Goal: Task Accomplishment & Management: Manage account settings

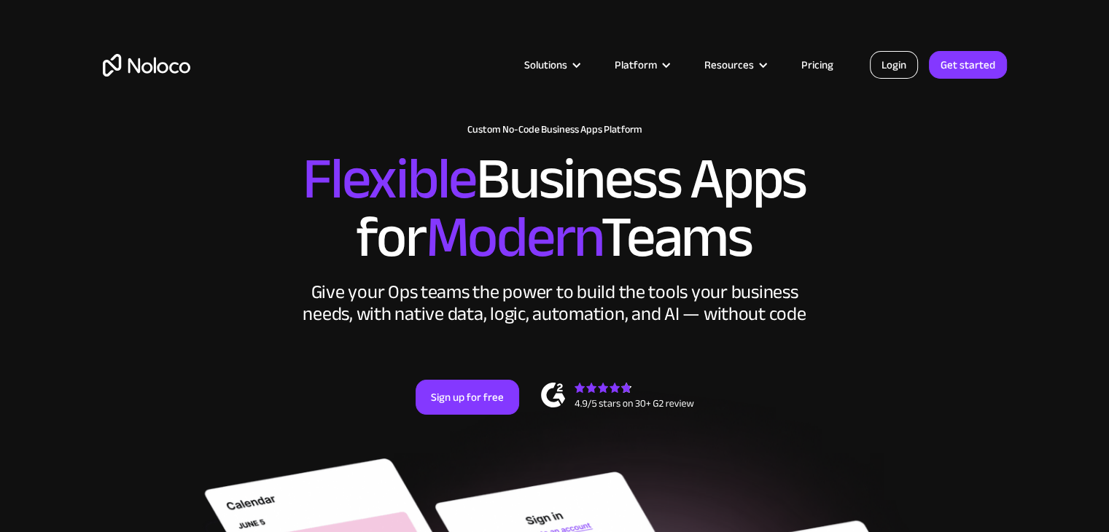
click at [895, 66] on link "Login" at bounding box center [894, 65] width 48 height 28
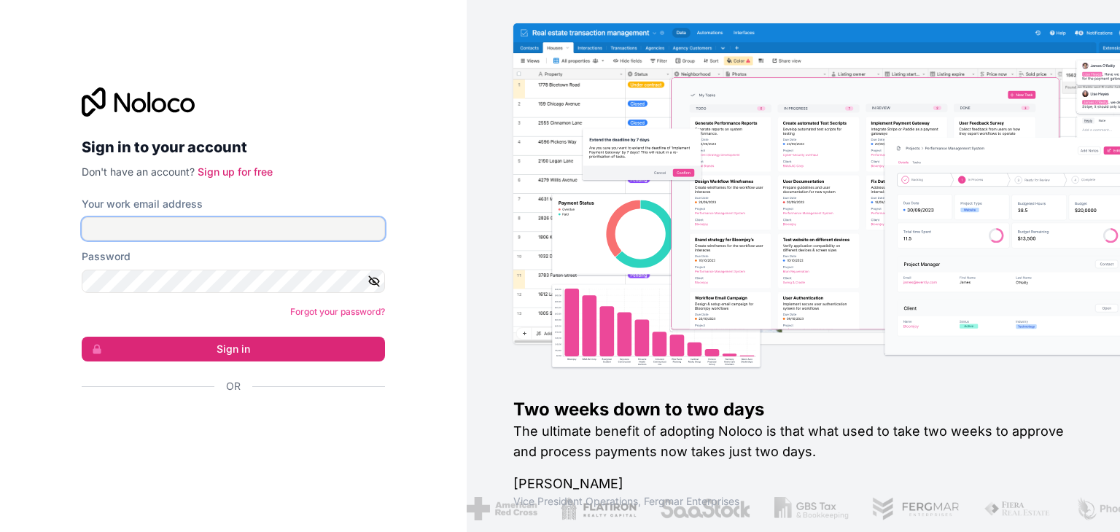
click at [218, 228] on input "Your work email address" at bounding box center [233, 228] width 303 height 23
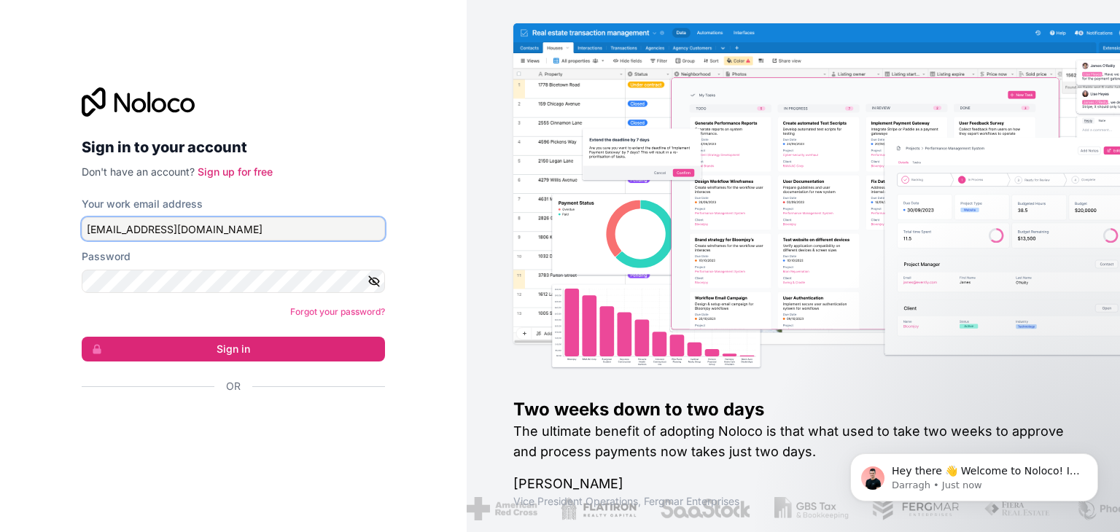
click at [176, 230] on input "itassets@tworks.in" at bounding box center [233, 228] width 303 height 23
type input "i"
click at [177, 230] on input "Your work email address" at bounding box center [233, 228] width 303 height 23
paste input "automation@tworks.in"
type input "automation@tworks.in"
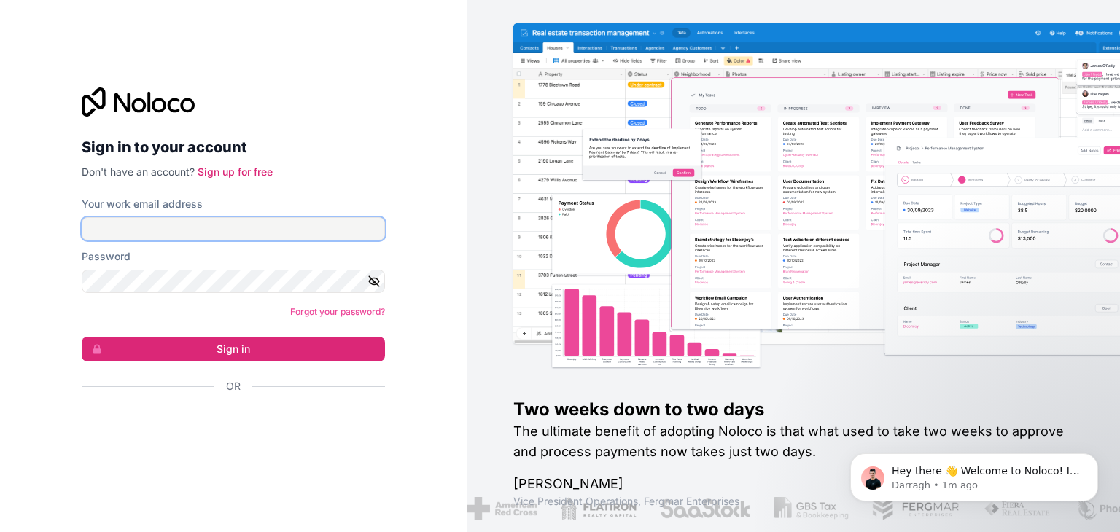
click at [139, 232] on input "Your work email address" at bounding box center [233, 228] width 303 height 23
paste input "automation@tworks.in"
type input "automation@tworks.in"
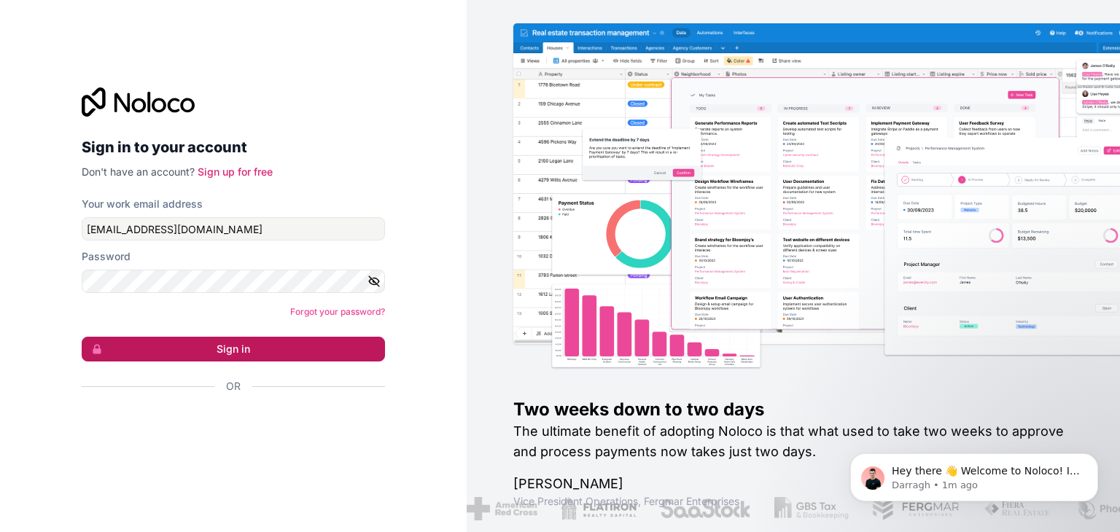
click at [242, 344] on button "Sign in" at bounding box center [233, 349] width 303 height 25
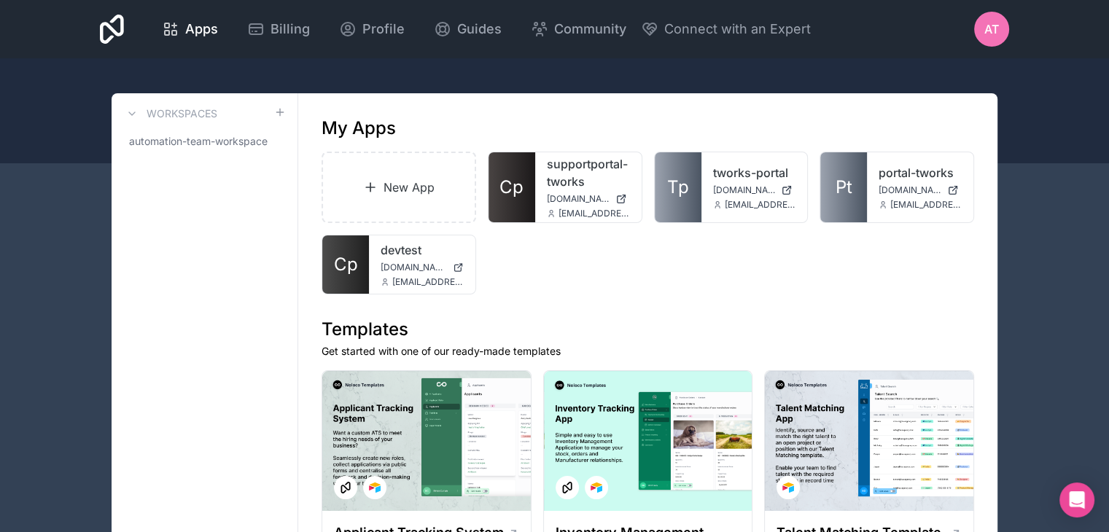
click at [964, 35] on div "Apps Billing Profile Guides Community Connect with an Expert AT Billing Profile…" at bounding box center [554, 29] width 933 height 58
click at [996, 24] on span "AT" at bounding box center [991, 28] width 15 height 17
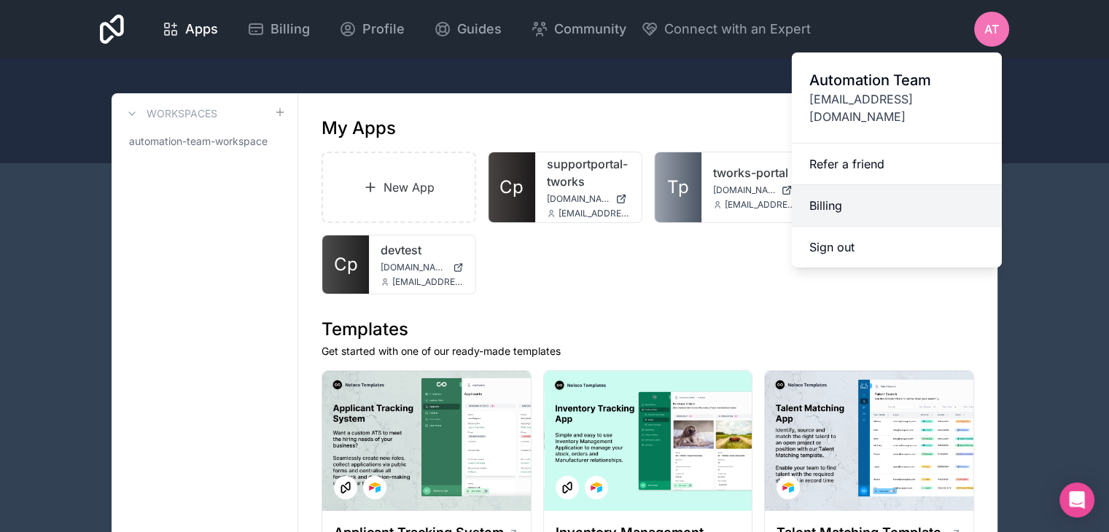
click at [832, 195] on link "Billing" at bounding box center [897, 206] width 210 height 42
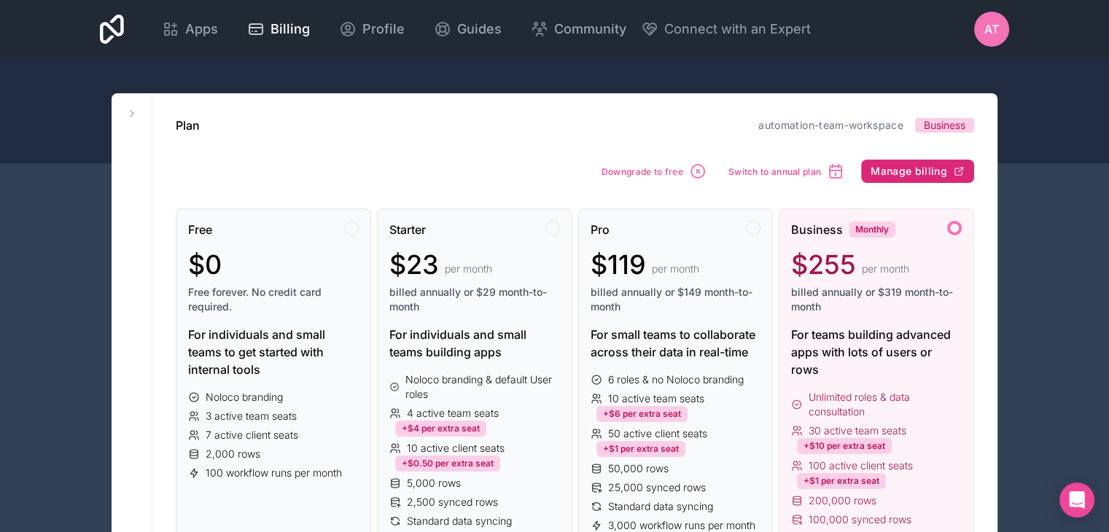
click at [930, 165] on span "Manage billing" at bounding box center [909, 171] width 77 height 13
